Goal: Obtain resource: Download file/media

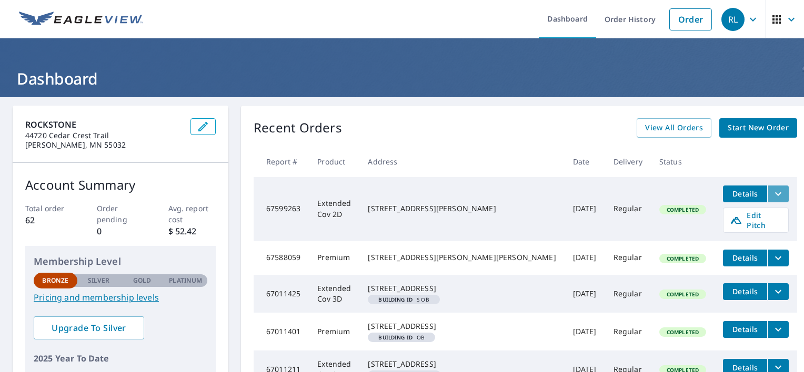
click at [772, 194] on icon "filesDropdownBtn-67599263" at bounding box center [778, 194] width 13 height 13
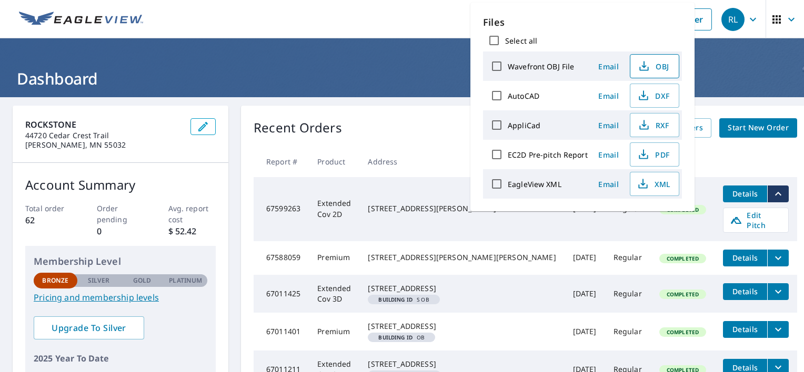
click at [658, 70] on span "OBJ" at bounding box center [653, 66] width 34 height 13
click at [644, 69] on icon "button" at bounding box center [643, 66] width 13 height 13
click at [655, 99] on span "DXF" at bounding box center [653, 95] width 34 height 13
click at [657, 126] on span "RXF" at bounding box center [653, 125] width 34 height 13
click at [646, 163] on button "PDF" at bounding box center [654, 155] width 49 height 24
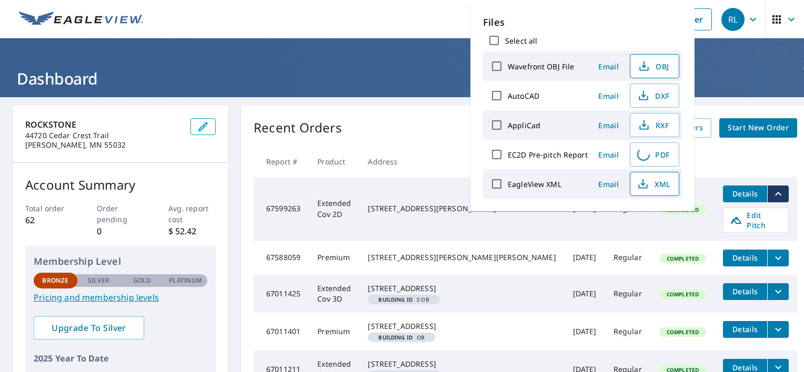
click at [646, 184] on icon "button" at bounding box center [642, 184] width 13 height 13
click at [377, 68] on h1 "Dashboard" at bounding box center [402, 79] width 778 height 22
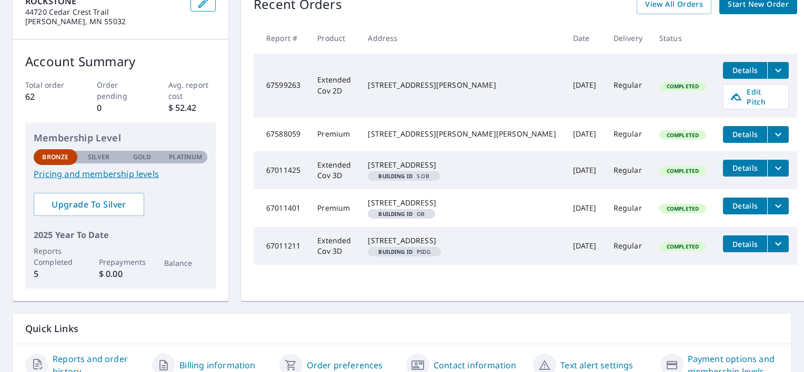
scroll to position [105, 0]
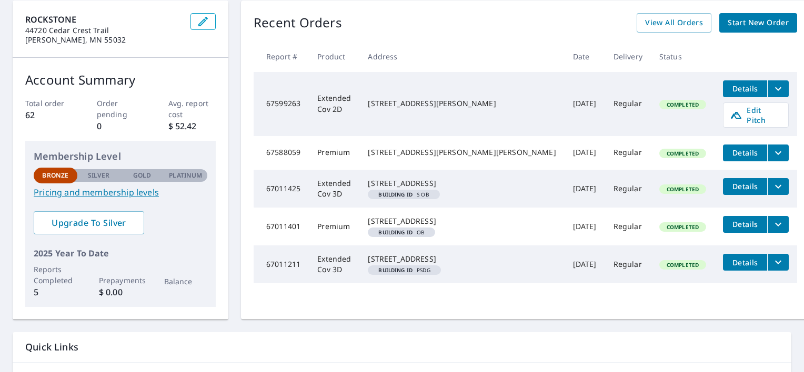
click at [605, 102] on td "Regular" at bounding box center [628, 104] width 46 height 64
click at [729, 85] on span "Details" at bounding box center [745, 89] width 32 height 10
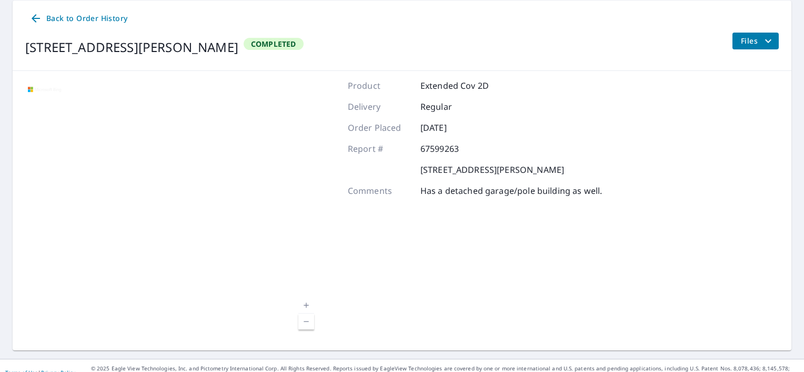
click at [741, 36] on span "Files" at bounding box center [758, 41] width 34 height 13
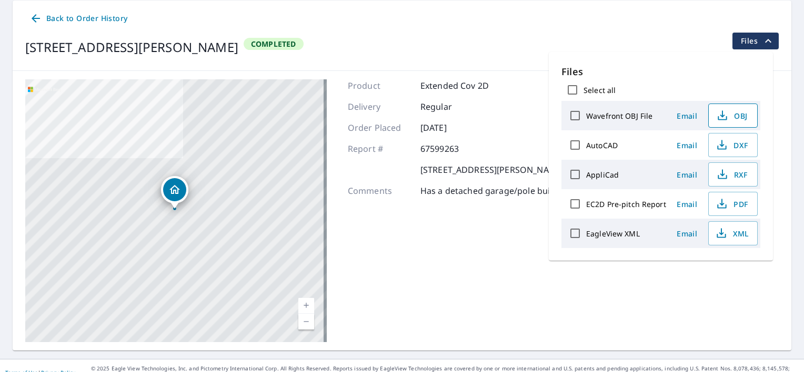
click at [732, 119] on span "OBJ" at bounding box center [732, 115] width 34 height 13
click at [510, 35] on div "47819 Acacia Trl Stanchfield, MN 55080 Completed Files" at bounding box center [401, 47] width 753 height 29
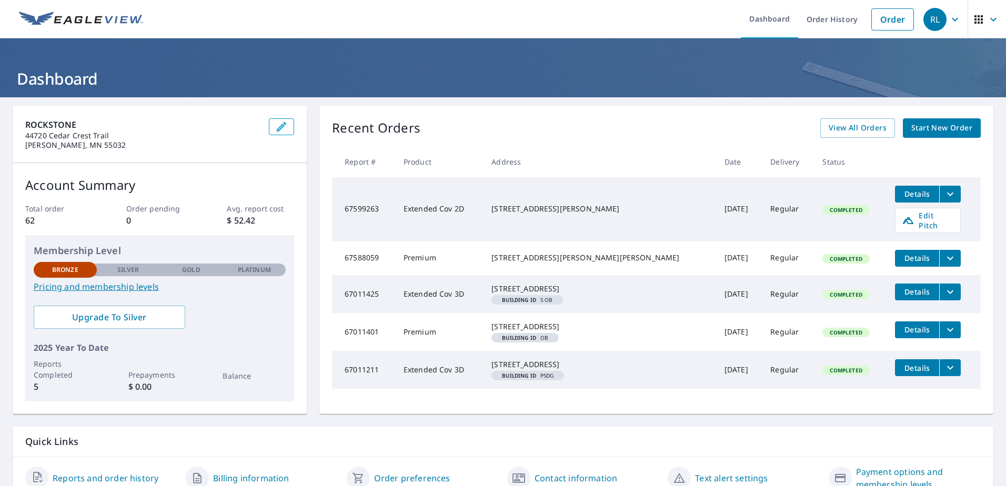
click at [947, 195] on icon "filesDropdownBtn-67599263" at bounding box center [950, 194] width 6 height 4
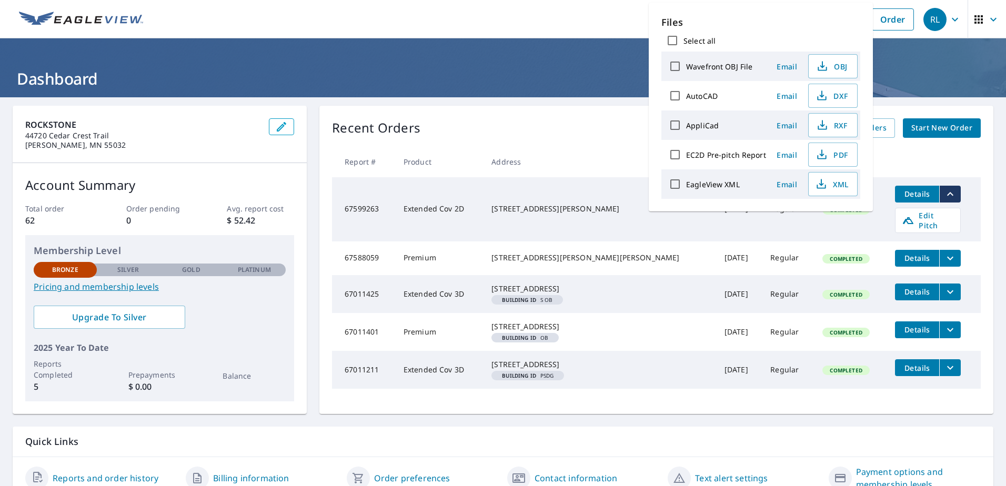
click at [898, 151] on th at bounding box center [933, 161] width 94 height 31
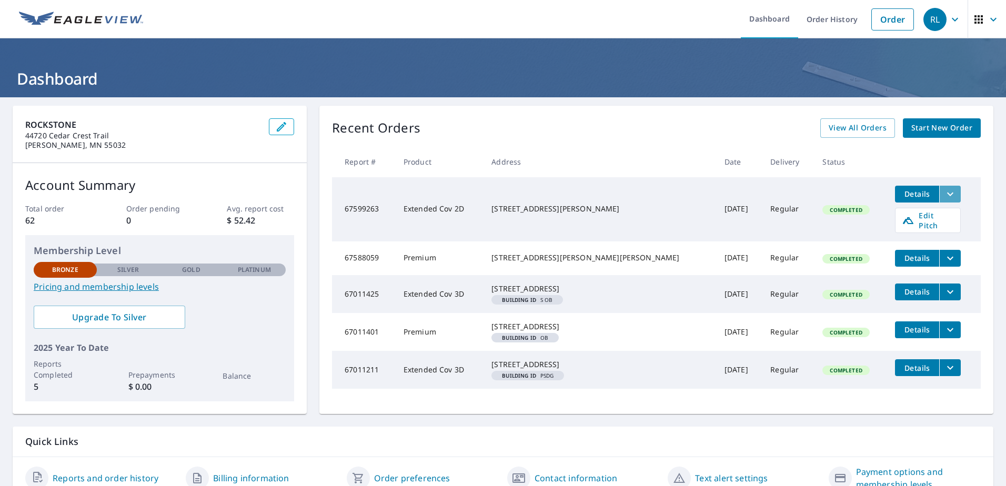
click at [944, 192] on icon "filesDropdownBtn-67599263" at bounding box center [950, 194] width 13 height 13
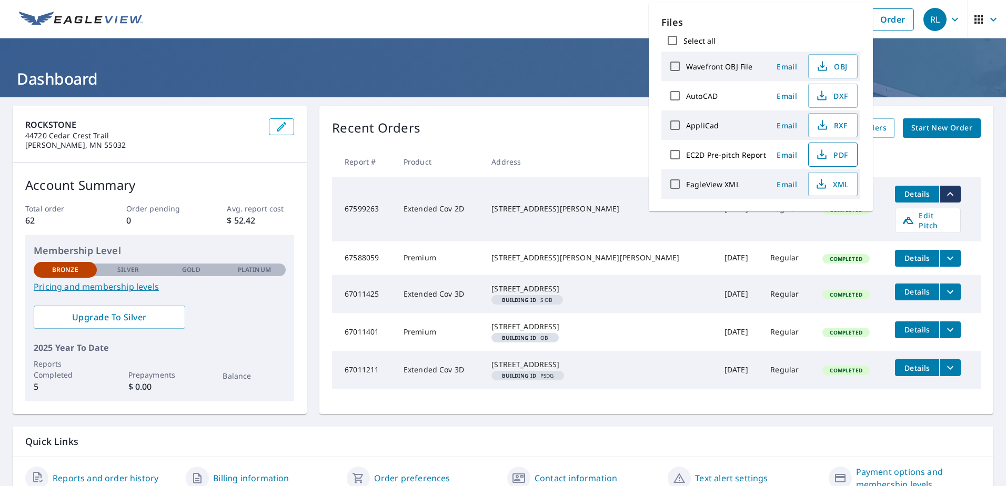
click at [844, 155] on span "PDF" at bounding box center [832, 154] width 34 height 13
click at [573, 116] on div "Recent Orders View All Orders Start New Order Report # Product Address Date Del…" at bounding box center [656, 260] width 674 height 308
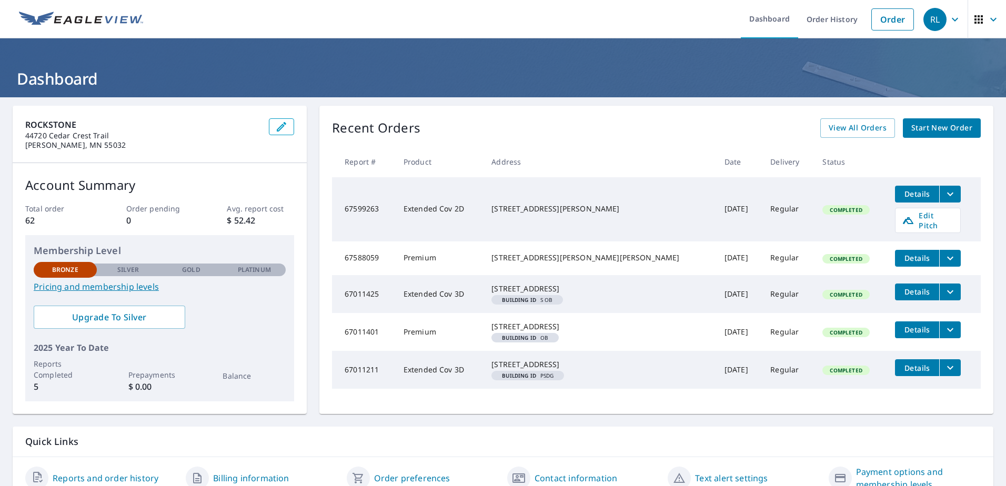
click at [944, 197] on icon "filesDropdownBtn-67599263" at bounding box center [950, 194] width 13 height 13
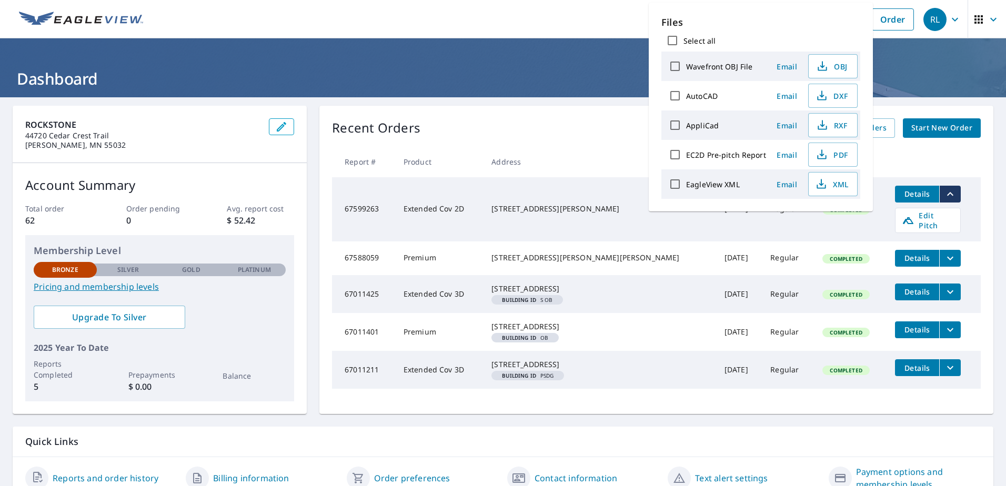
click at [947, 195] on icon "filesDropdownBtn-67599263" at bounding box center [950, 194] width 6 height 4
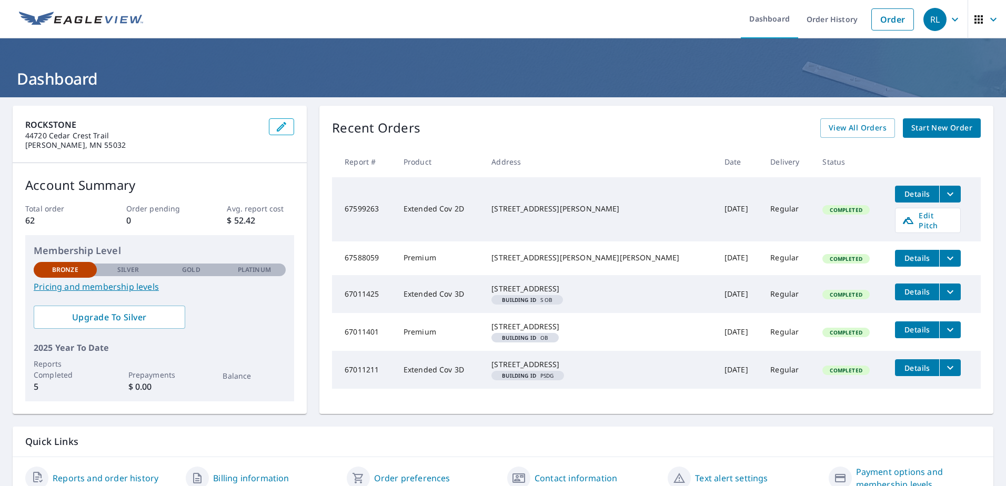
click at [944, 195] on icon "filesDropdownBtn-67599263" at bounding box center [950, 194] width 13 height 13
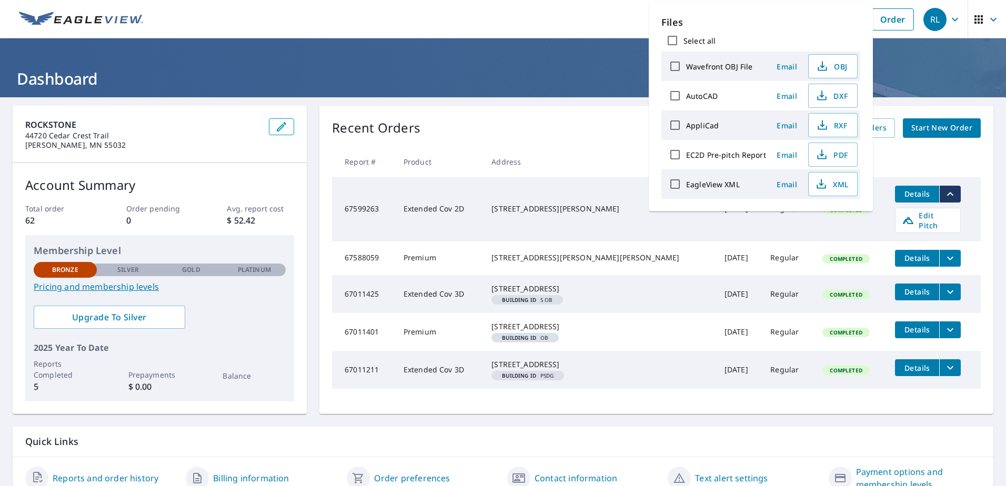
click at [947, 195] on icon "filesDropdownBtn-67599263" at bounding box center [950, 194] width 6 height 4
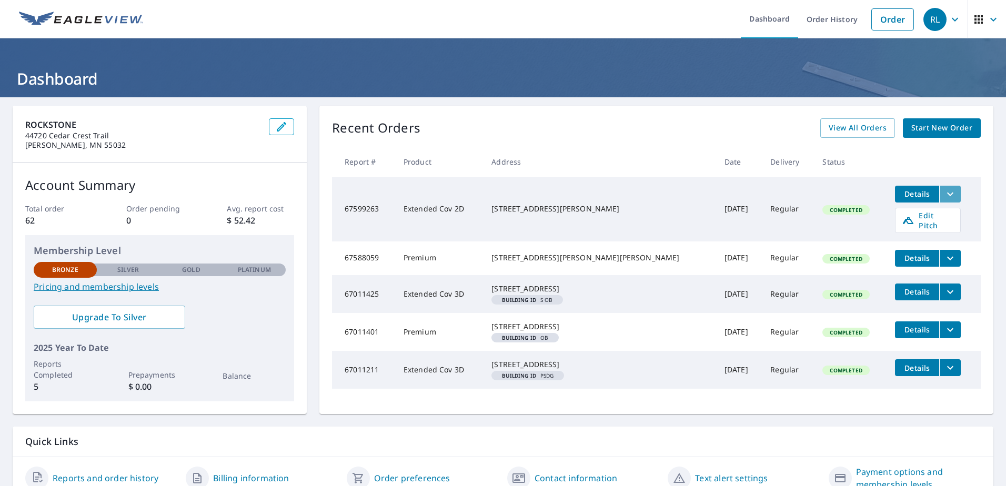
click at [944, 193] on icon "filesDropdownBtn-67599263" at bounding box center [950, 194] width 13 height 13
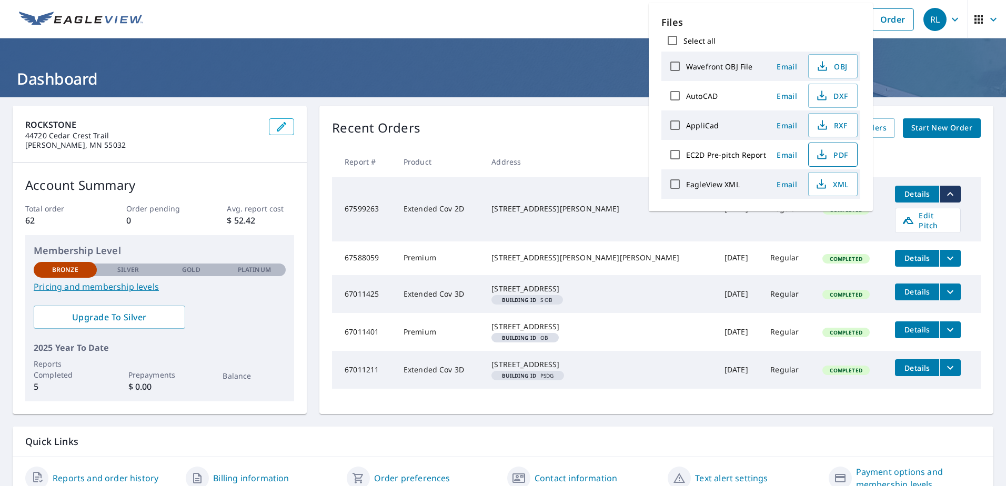
click at [830, 155] on span "PDF" at bounding box center [832, 154] width 34 height 13
drag, startPoint x: 500, startPoint y: 105, endPoint x: 547, endPoint y: 113, distance: 48.6
click at [500, 104] on div "ROCKSTONE [STREET_ADDRESS][PERSON_NAME] Account Summary Total order 62 Order pe…" at bounding box center [503, 302] width 1006 height 410
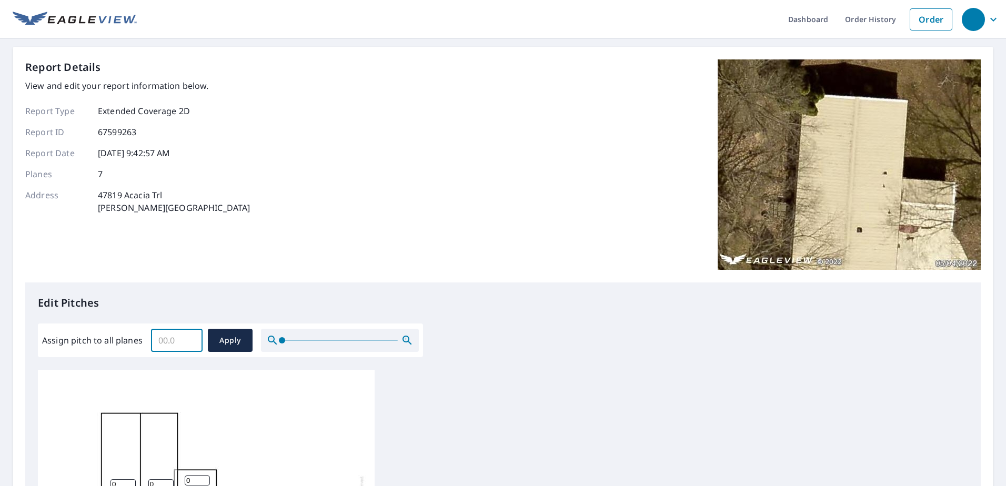
click at [170, 341] on input "Assign pitch to all planes" at bounding box center [177, 340] width 52 height 29
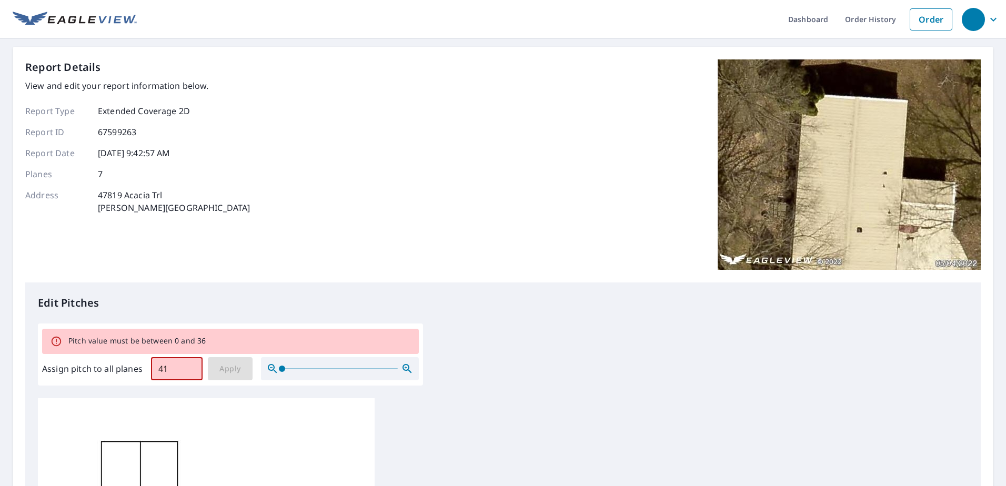
type input "4"
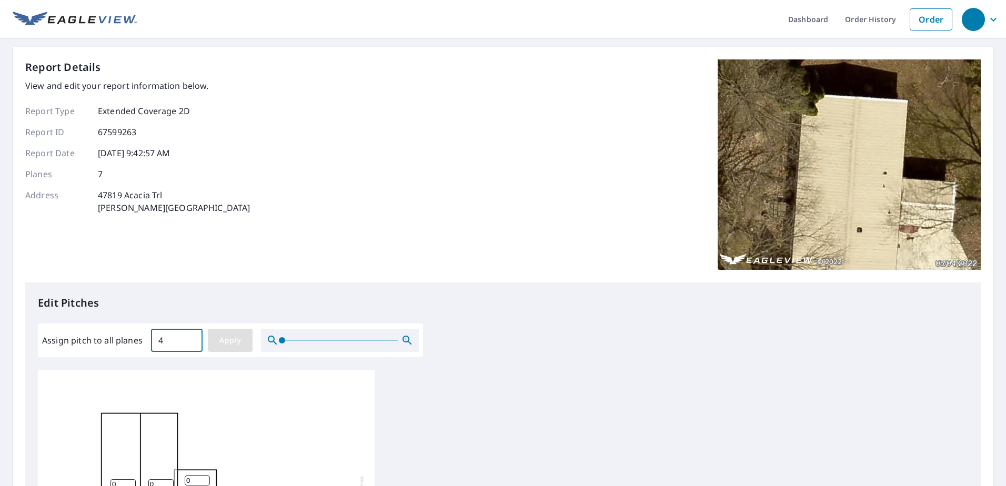
type input "4"
drag, startPoint x: 231, startPoint y: 337, endPoint x: 256, endPoint y: 323, distance: 28.5
click at [231, 335] on span "Apply" at bounding box center [230, 340] width 28 height 13
type input "4"
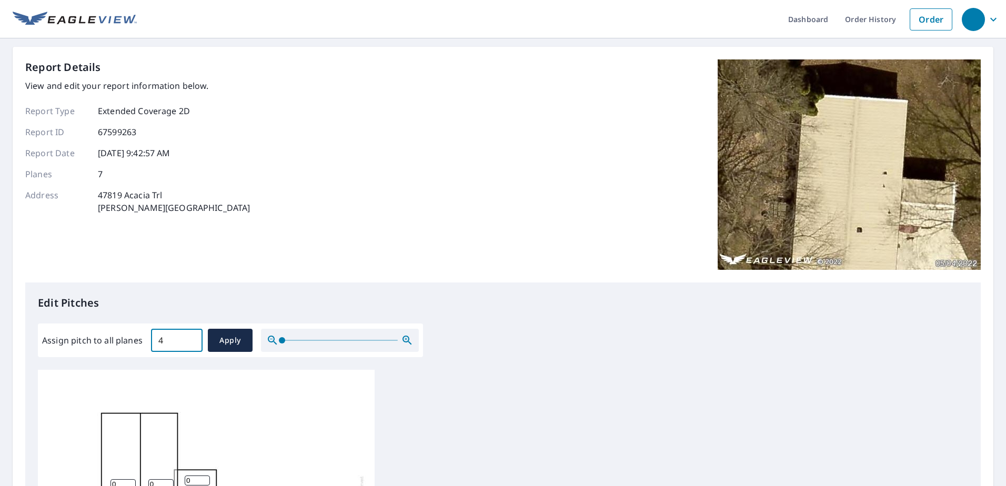
type input "4"
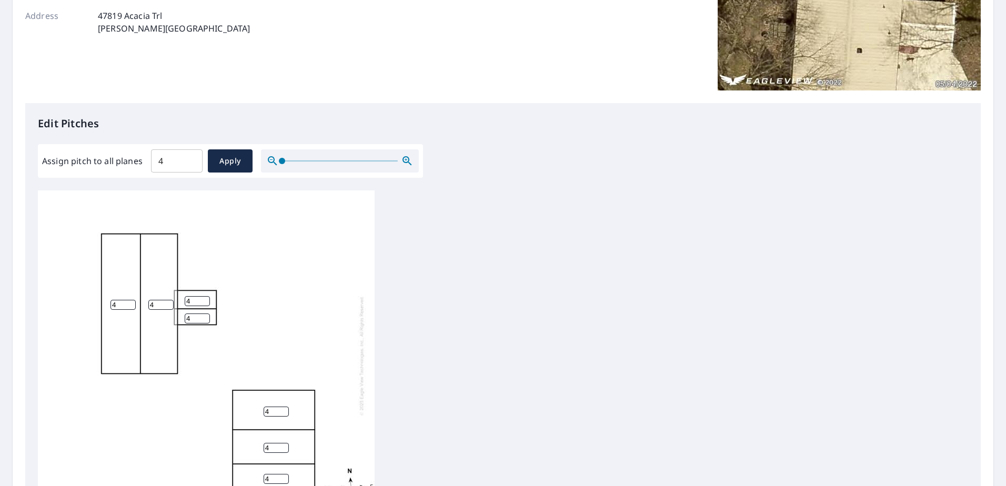
scroll to position [210, 0]
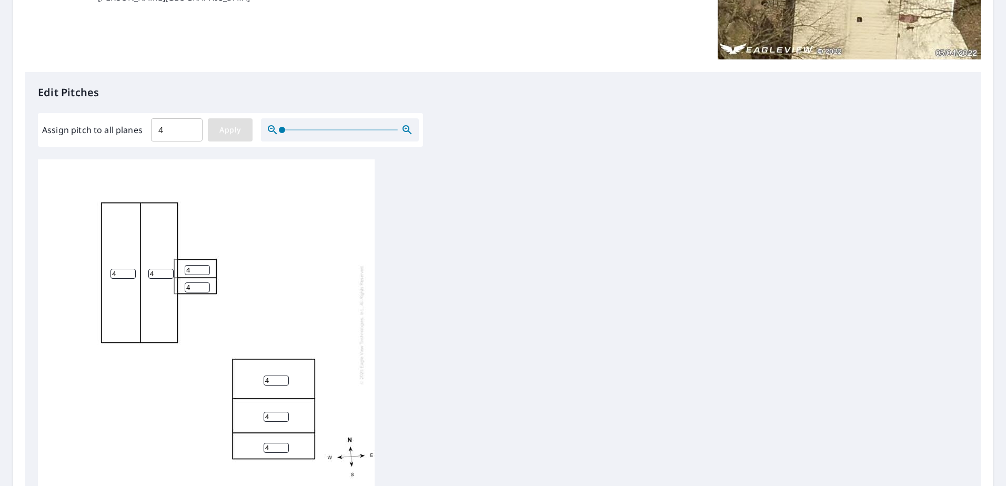
click at [236, 128] on span "Apply" at bounding box center [230, 130] width 28 height 13
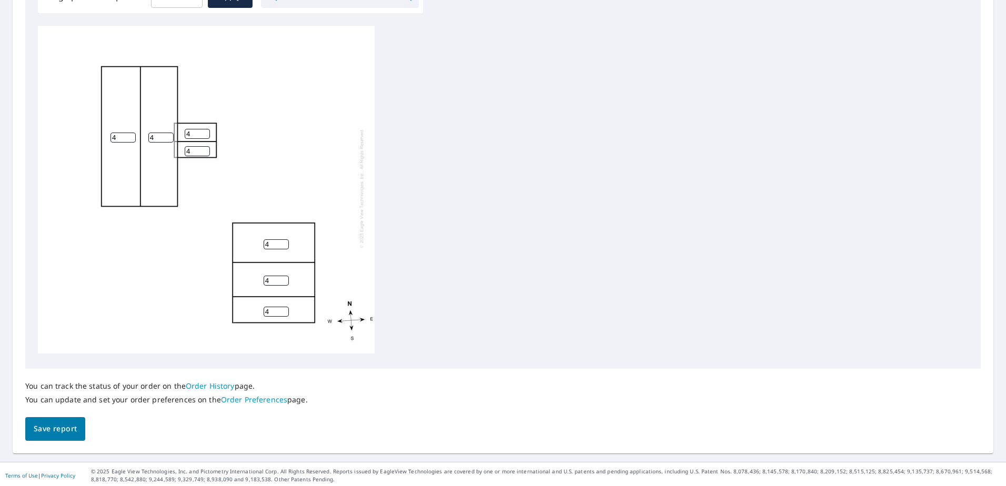
scroll to position [347, 0]
drag, startPoint x: 59, startPoint y: 425, endPoint x: 77, endPoint y: 418, distance: 19.8
click at [58, 424] on span "Save report" at bounding box center [55, 426] width 43 height 13
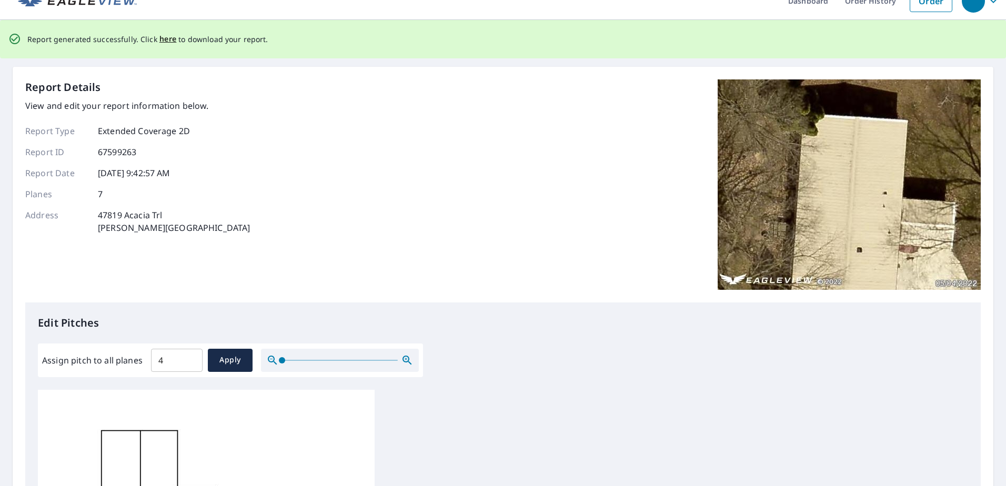
scroll to position [0, 0]
